Goal: Navigation & Orientation: Find specific page/section

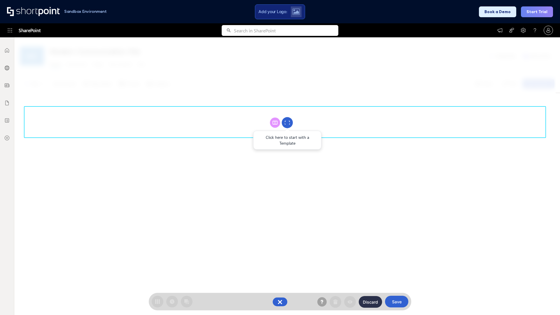
click at [287, 122] on circle at bounding box center [287, 122] width 11 height 11
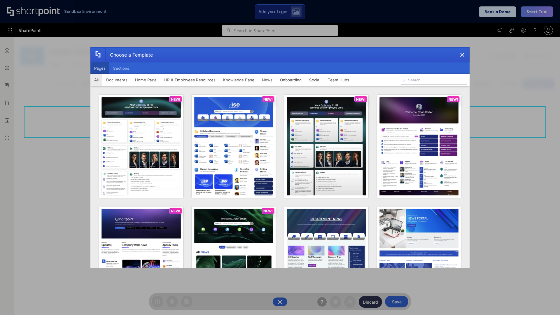
click at [100, 68] on button "Pages" at bounding box center [99, 68] width 19 height 12
type input "Team Hub 3"
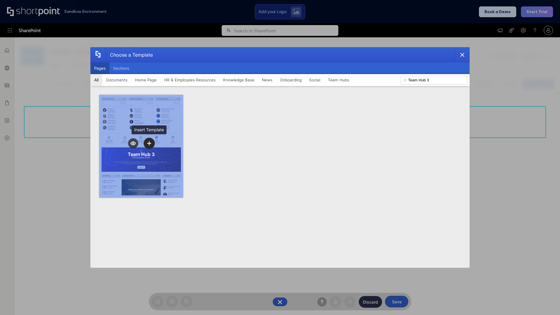
click at [149, 143] on icon "template selector" at bounding box center [149, 143] width 4 height 4
